Goal: Transaction & Acquisition: Obtain resource

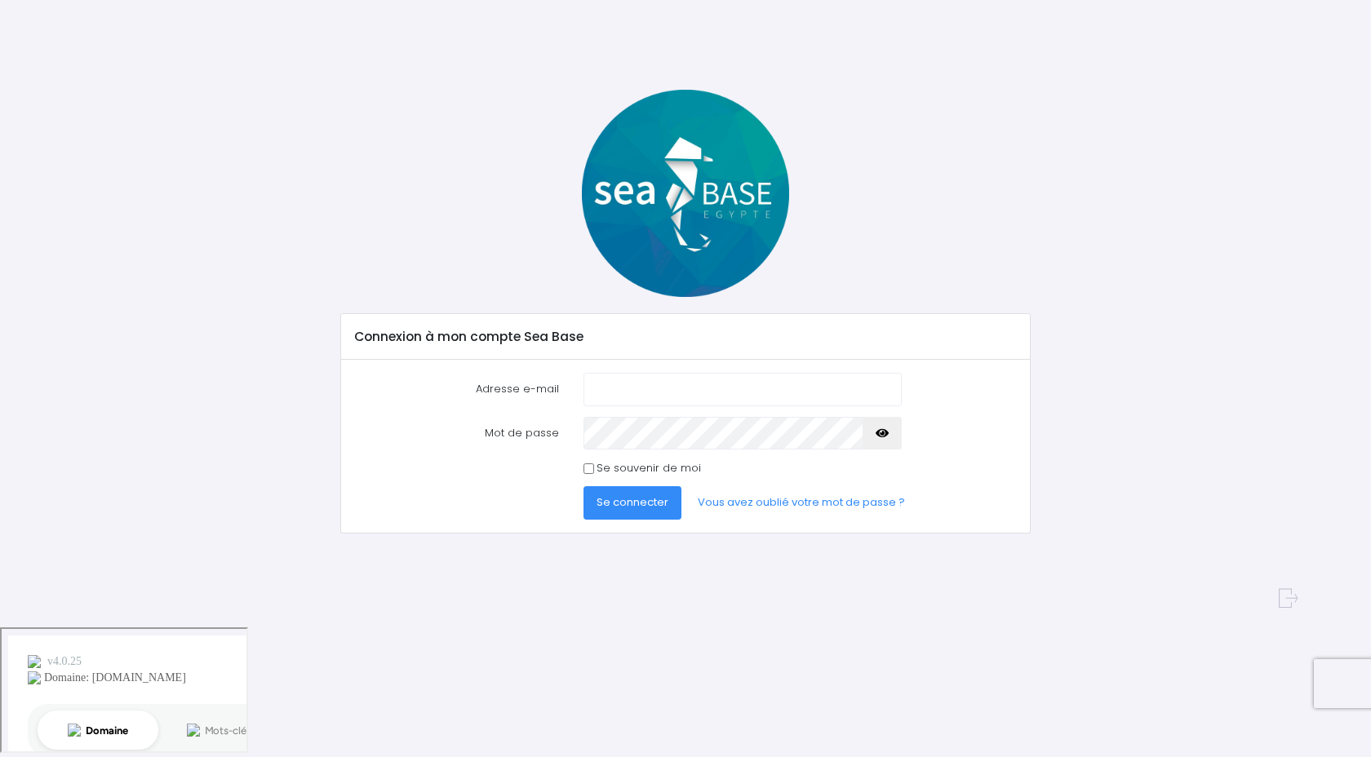
type input "vincentguillemot.vg@gmail.com"
click at [614, 495] on span "Se connecter" at bounding box center [633, 503] width 72 height 16
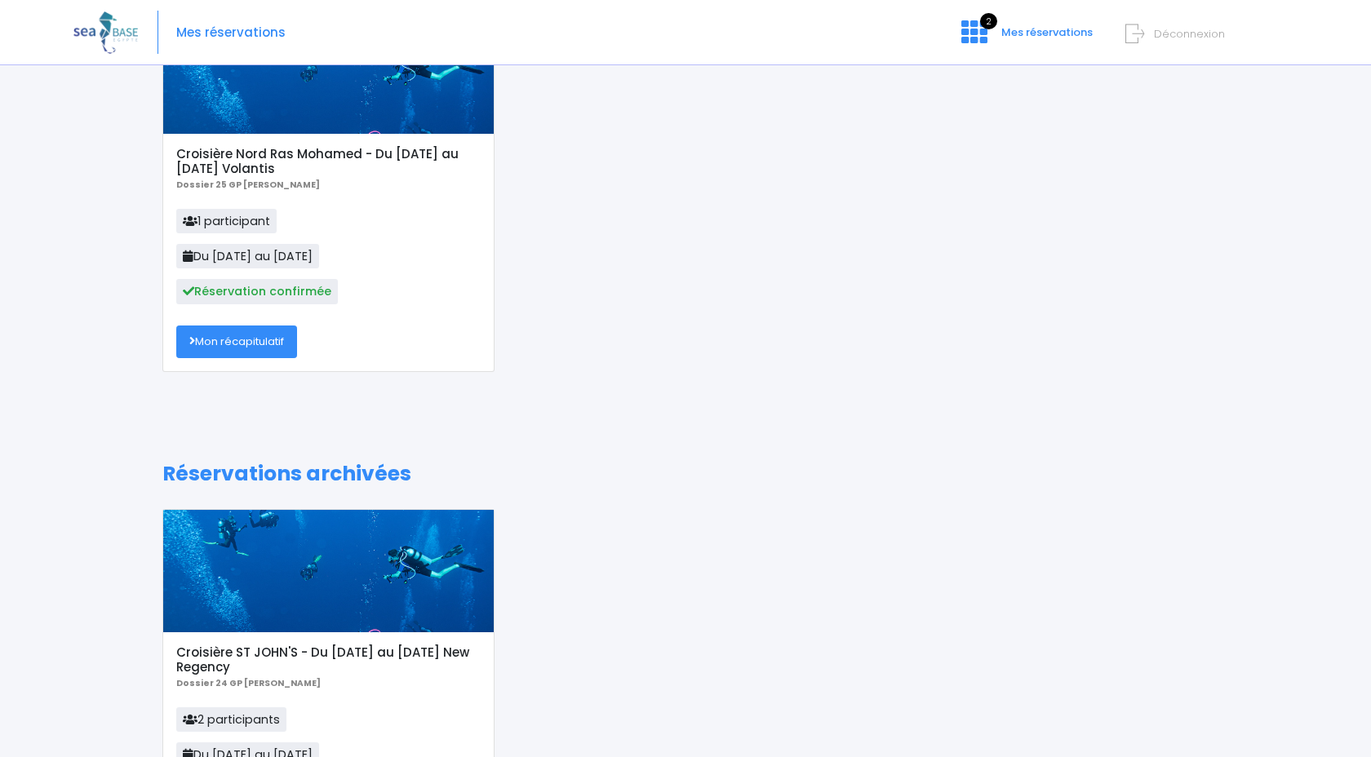
scroll to position [186, 0]
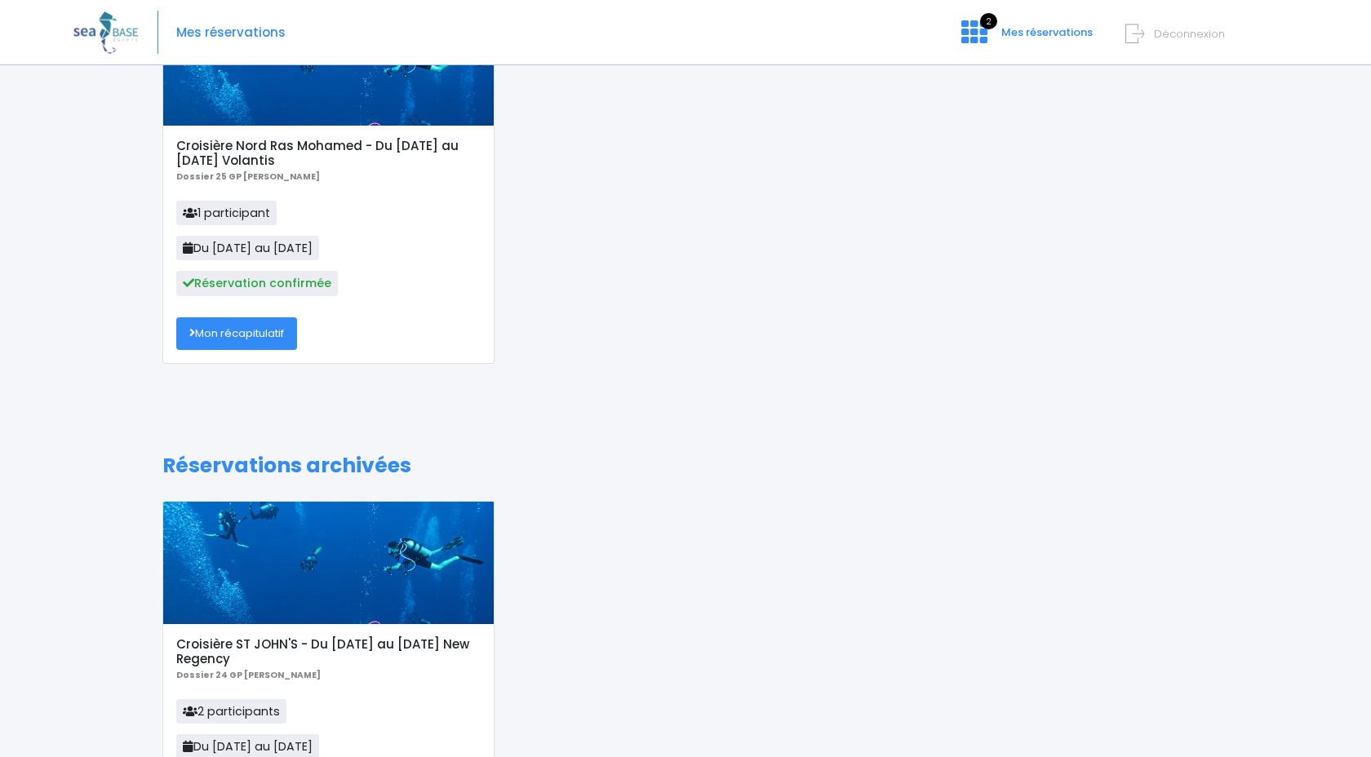
click at [280, 348] on link "Mon récapitulatif" at bounding box center [236, 333] width 121 height 33
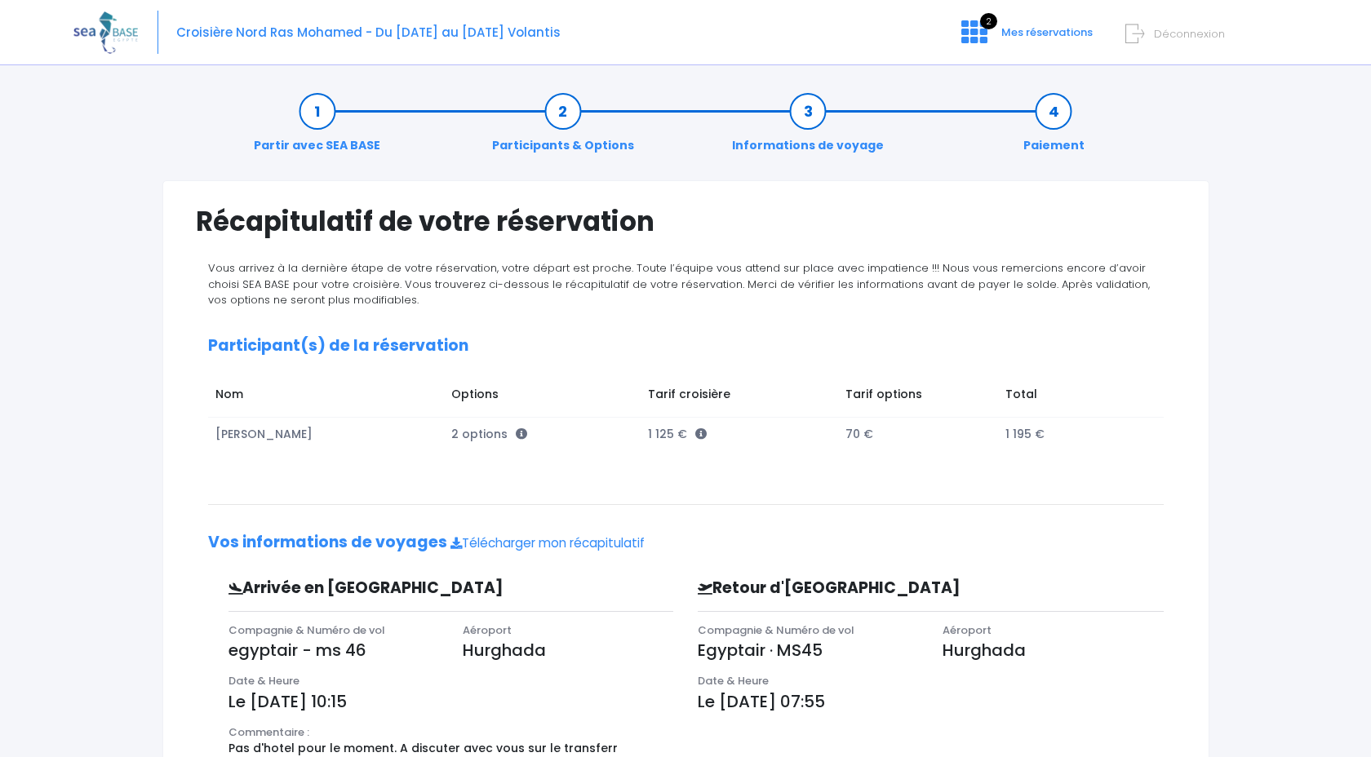
click at [810, 120] on link "Informations de voyage" at bounding box center [808, 128] width 168 height 51
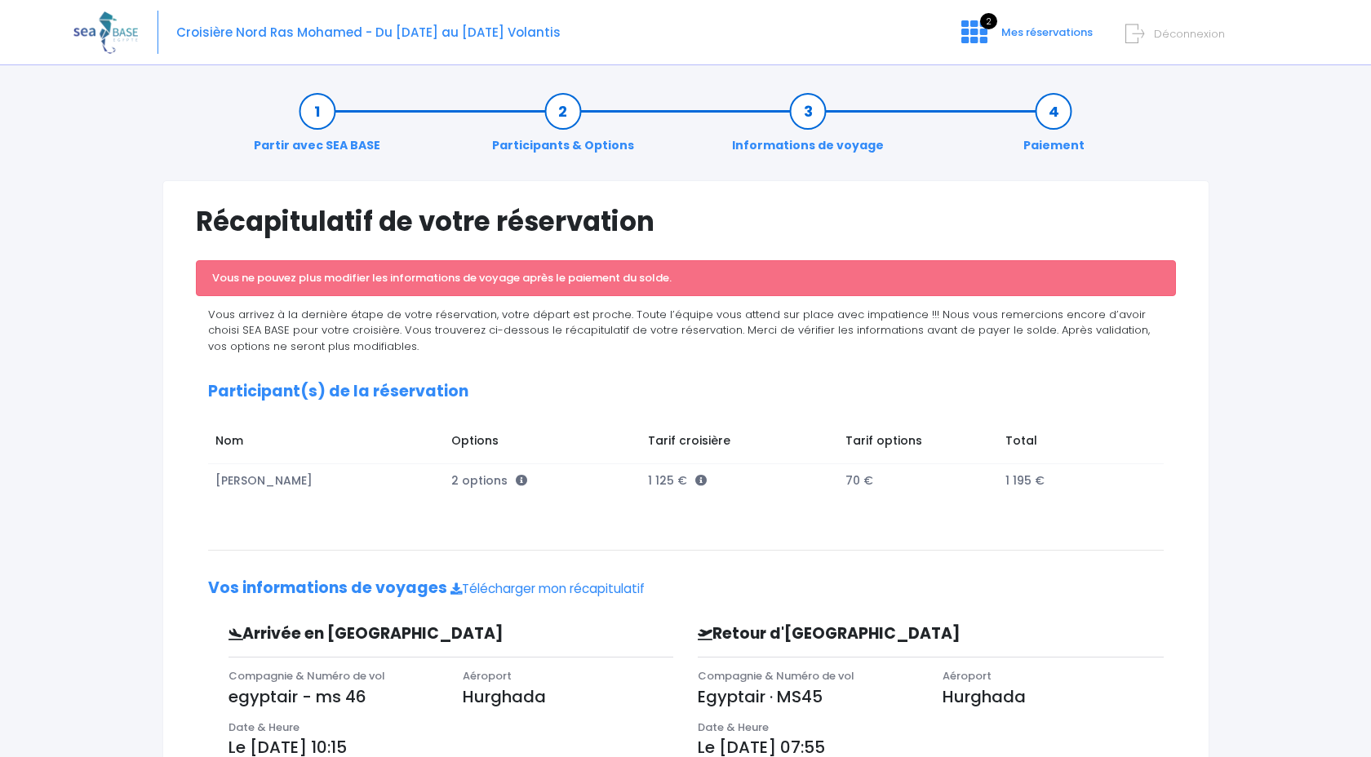
click at [562, 121] on link "Participants & Options" at bounding box center [563, 128] width 158 height 51
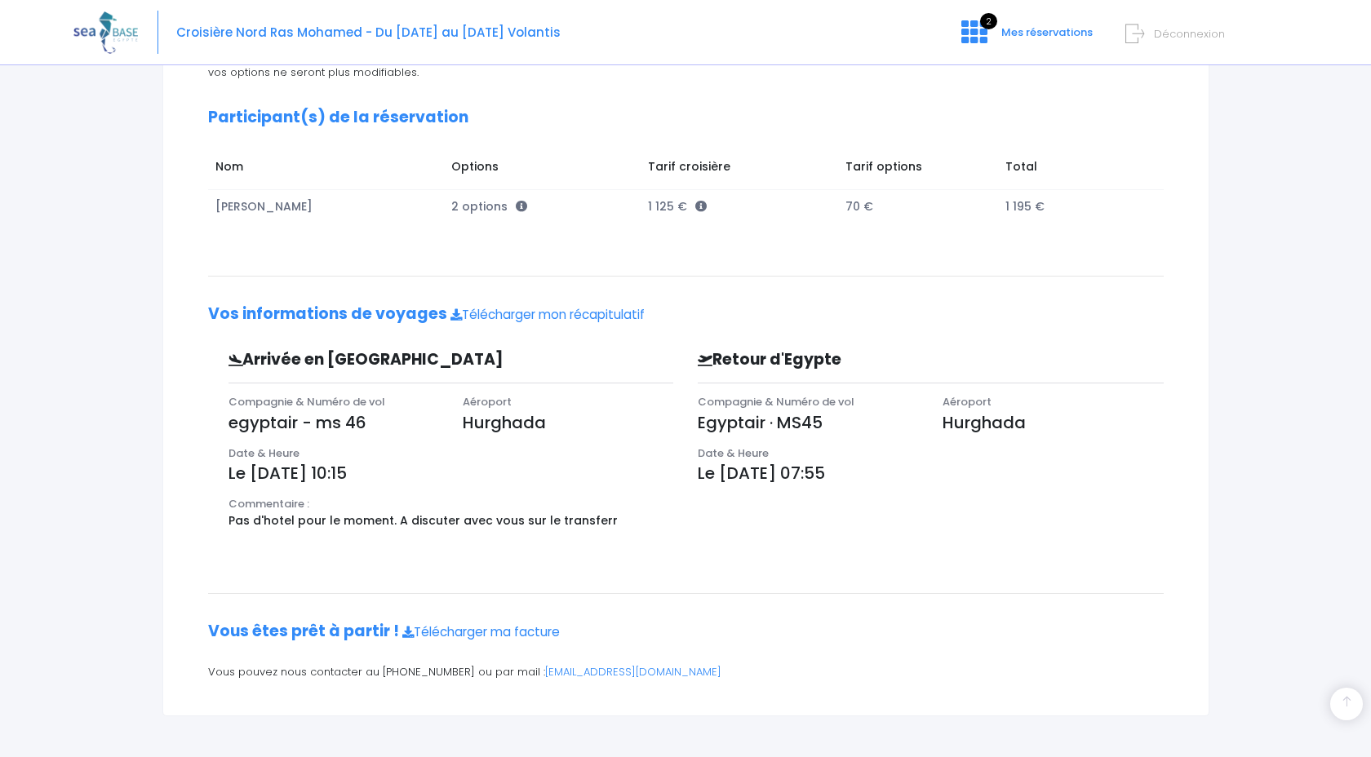
click at [858, 207] on td "70 €" at bounding box center [917, 205] width 160 height 33
click at [986, 33] on icon at bounding box center [974, 32] width 26 height 26
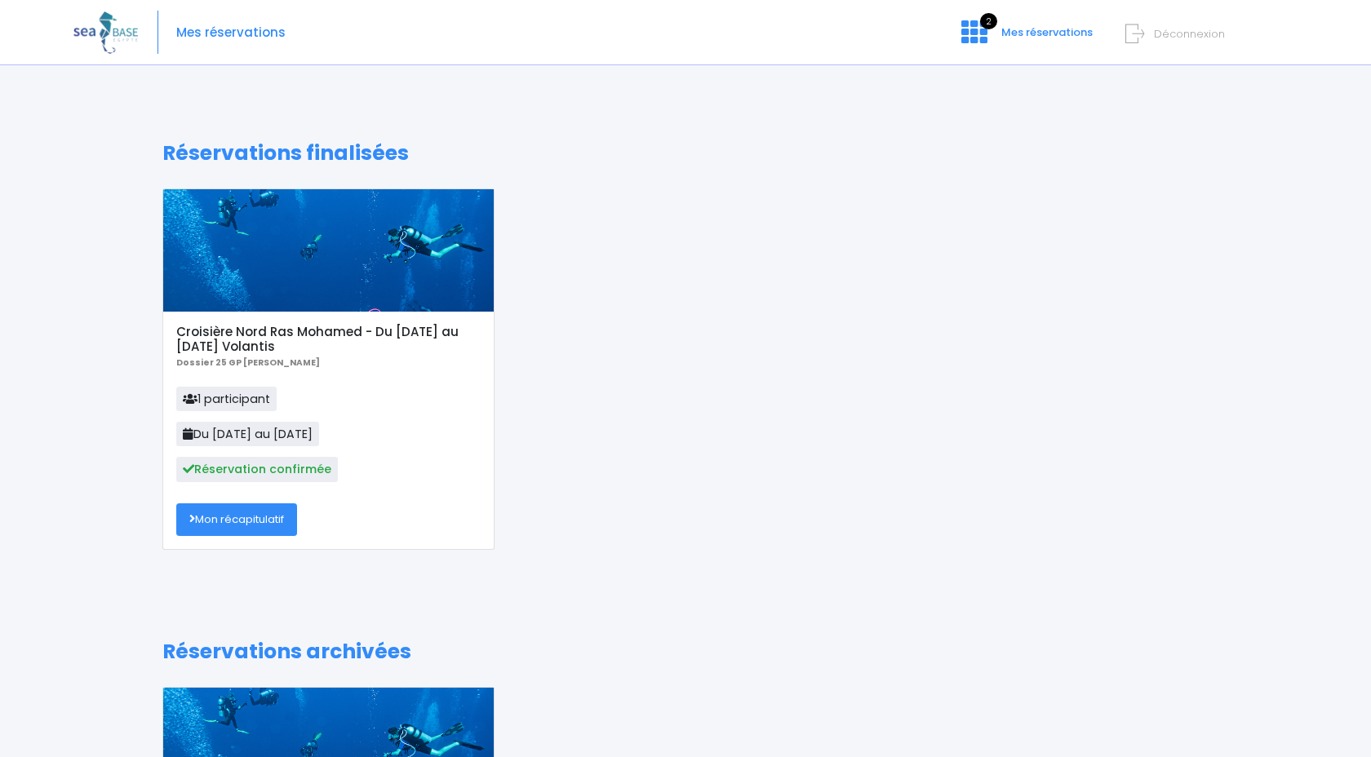
click at [454, 366] on p "Dossier 25 GP [PERSON_NAME]" at bounding box center [328, 362] width 304 height 16
click at [248, 530] on link "Mon récapitulatif" at bounding box center [236, 519] width 121 height 33
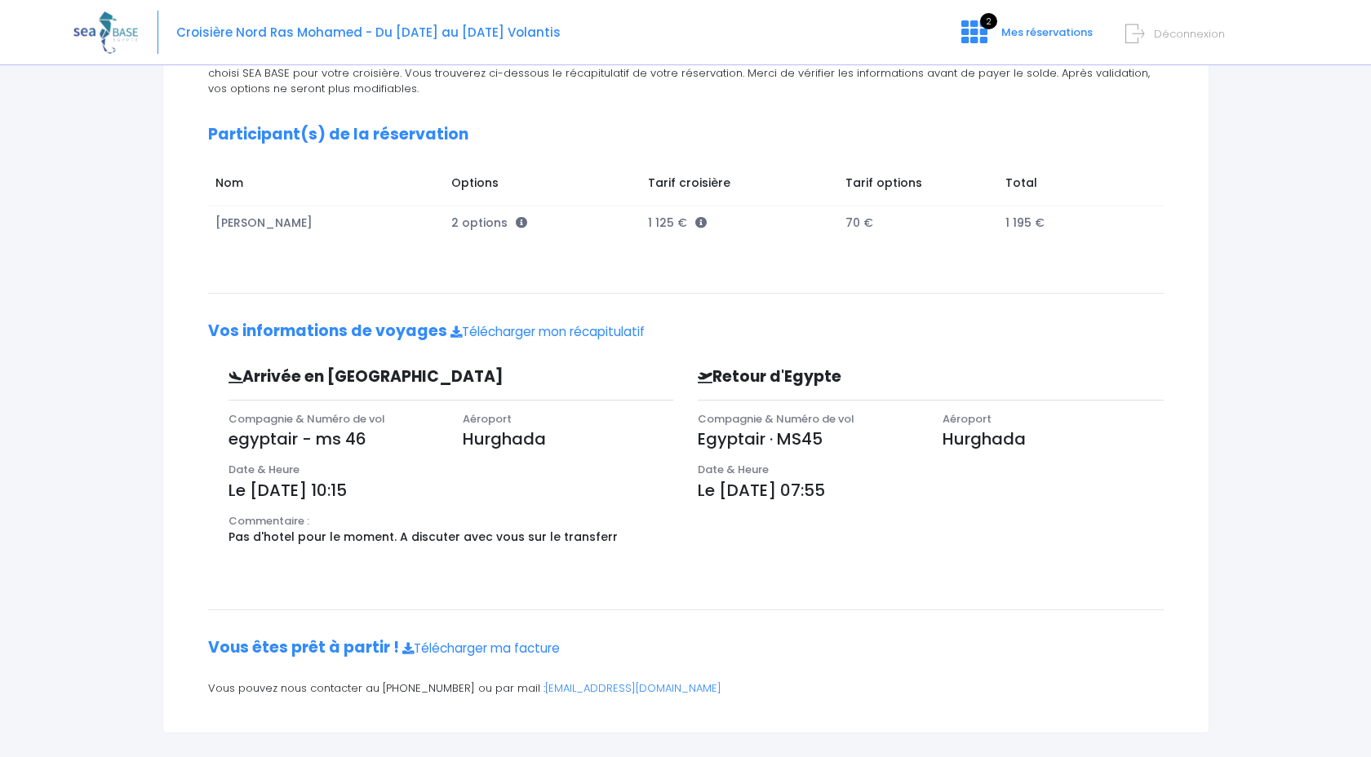
scroll to position [228, 0]
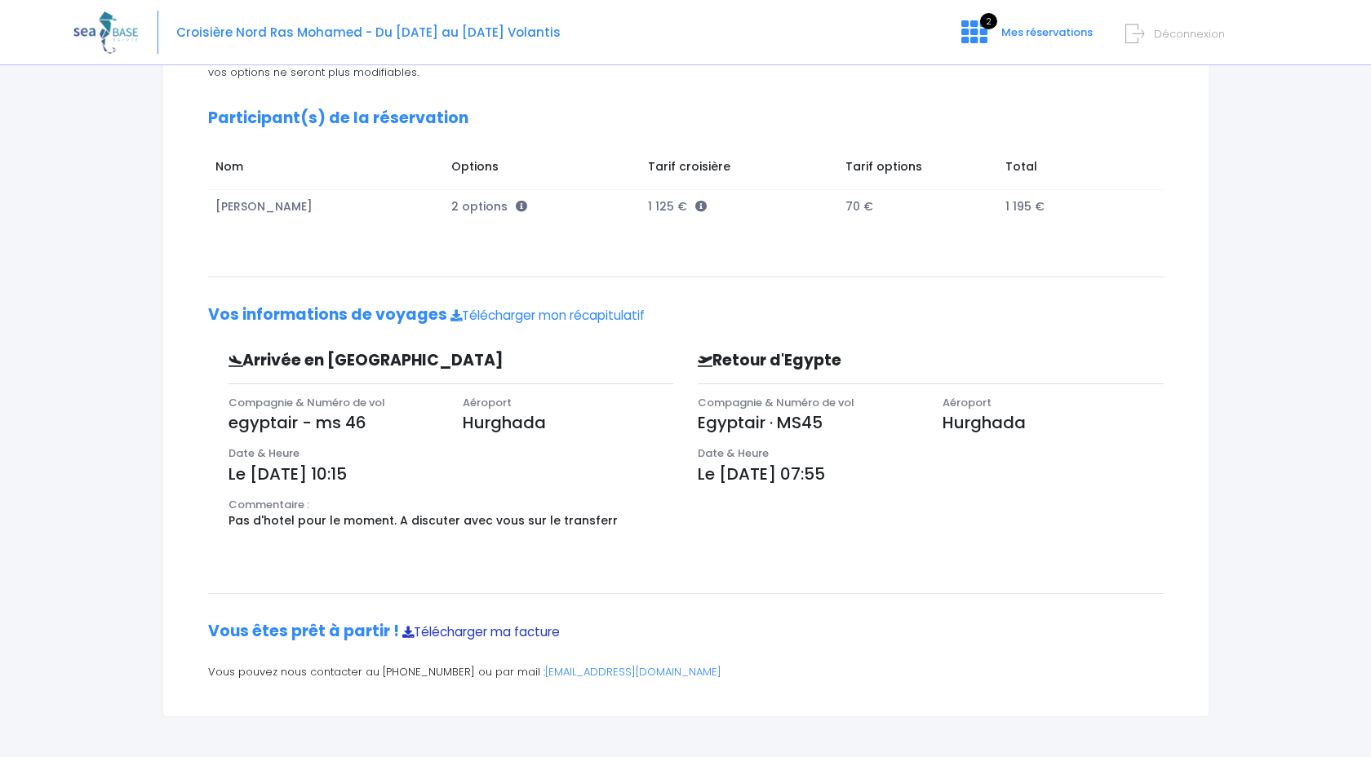
click at [528, 628] on link "Télécharger ma facture" at bounding box center [480, 631] width 157 height 17
